Goal: Find contact information: Find contact information

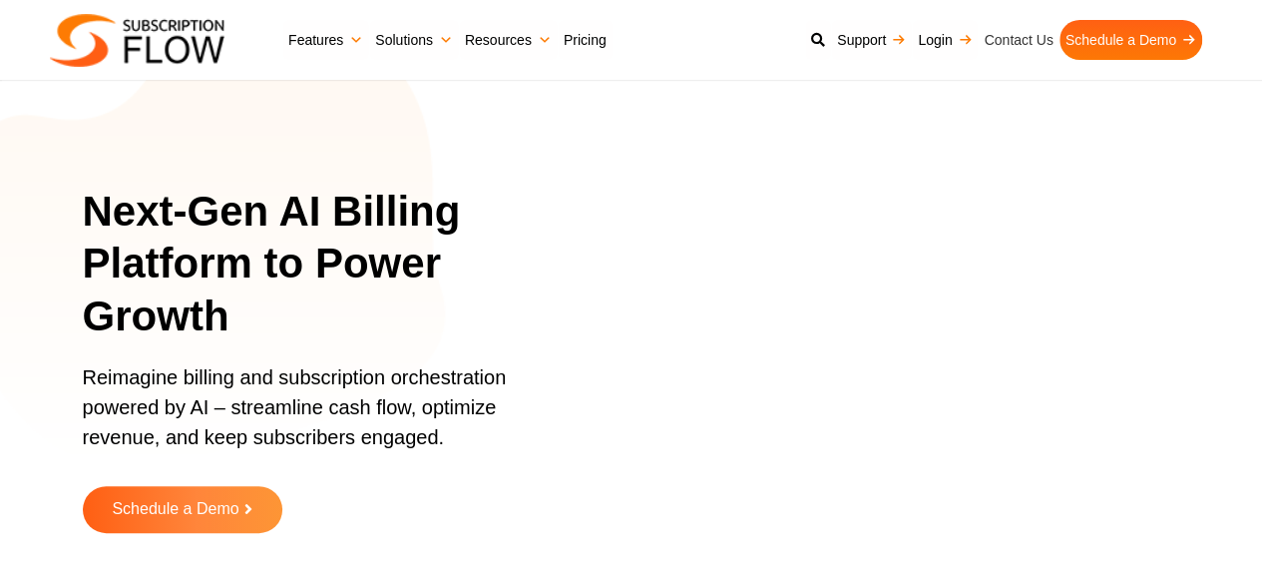
click at [1020, 37] on link "Contact Us" at bounding box center [1018, 40] width 81 height 40
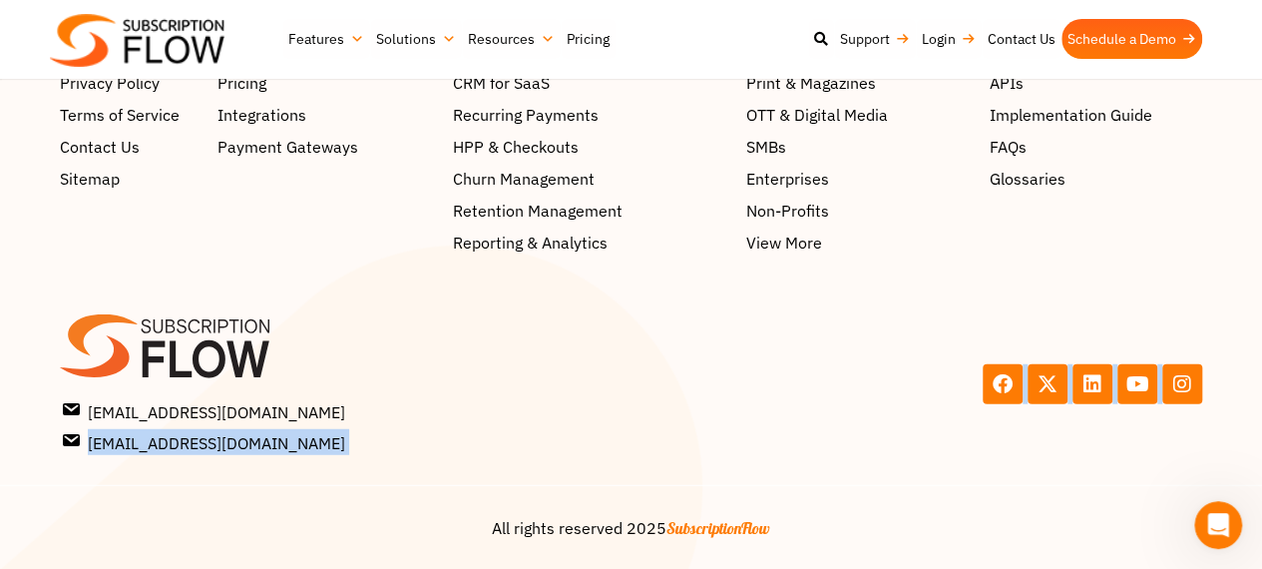
drag, startPoint x: 329, startPoint y: 496, endPoint x: 88, endPoint y: 454, distance: 245.1
click at [88, 454] on div "Company About Support Security Privacy Policy Terms of Service Contact Us Sitem…" at bounding box center [631, 254] width 1262 height 632
copy div "[EMAIL_ADDRESS][DOMAIN_NAME] [EMAIL_ADDRESS][DOMAIN_NAME] [EMAIL_ADDRESS][DOMAI…"
click at [429, 531] on center "All rights reserved 2025 SubscriptionFlow" at bounding box center [631, 528] width 1083 height 24
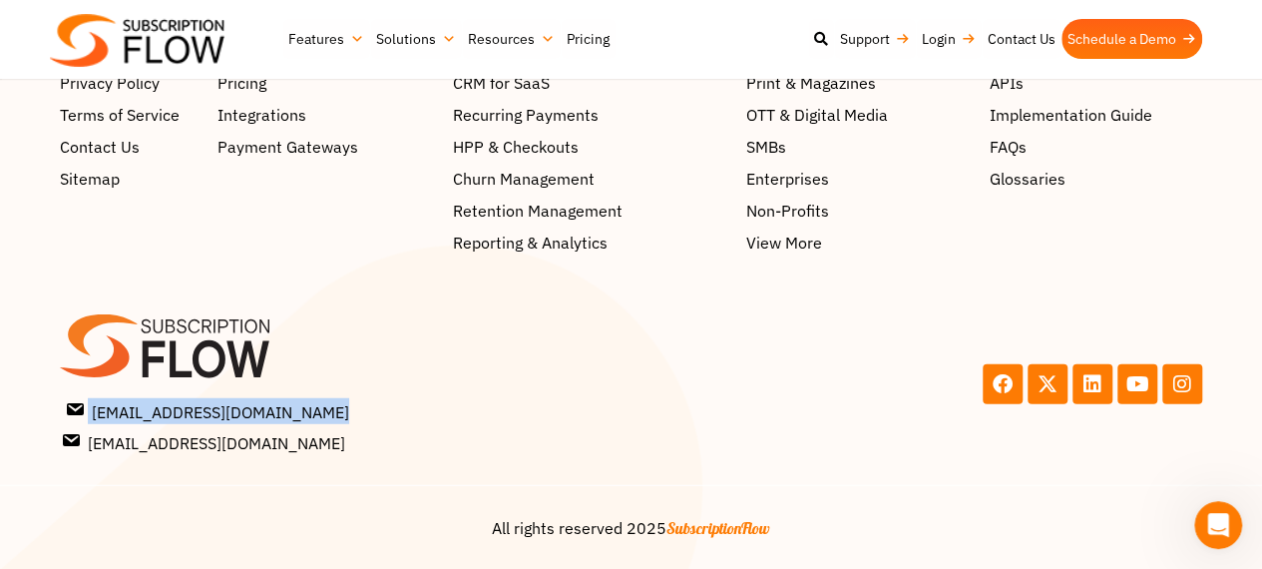
drag, startPoint x: 61, startPoint y: 383, endPoint x: 319, endPoint y: 413, distance: 260.2
click at [319, 413] on div "[EMAIL_ADDRESS][DOMAIN_NAME] [EMAIL_ADDRESS][DOMAIN_NAME] [EMAIL_ADDRESS][DOMAI…" at bounding box center [341, 384] width 582 height 161
copy div "[EMAIL_ADDRESS][DOMAIN_NAME]"
